Goal: Transaction & Acquisition: Purchase product/service

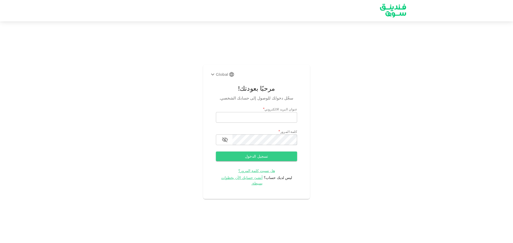
type input "[EMAIL_ADDRESS][DOMAIN_NAME]"
drag, startPoint x: 253, startPoint y: 153, endPoint x: 252, endPoint y: 158, distance: 5.4
click at [254, 153] on form "عنوان البريد الالكتروني email k-sham@hotmail.co.uk email كلمة المرور password p…" at bounding box center [256, 147] width 81 height 80
click at [252, 159] on button "تسجيل الدخول" at bounding box center [256, 157] width 81 height 10
